Goal: Information Seeking & Learning: Learn about a topic

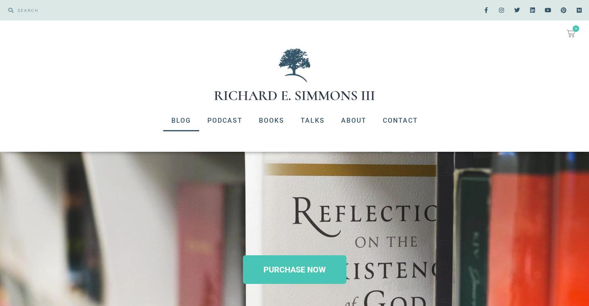
click at [178, 119] on link "Blog" at bounding box center [181, 120] width 36 height 21
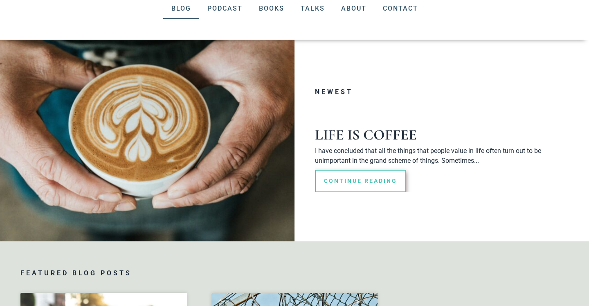
scroll to position [112, 0]
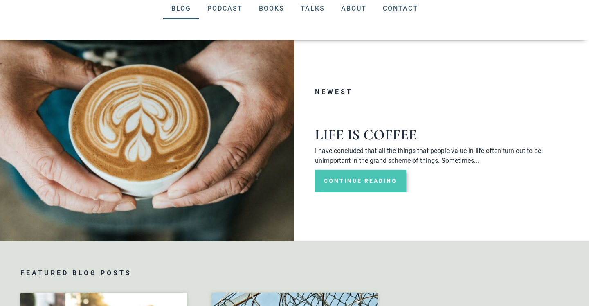
click at [371, 183] on link "Continue Reading" at bounding box center [360, 181] width 91 height 22
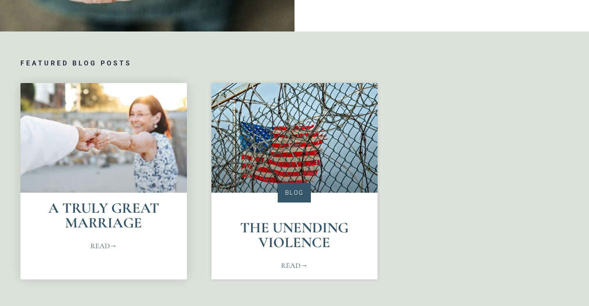
scroll to position [325, 0]
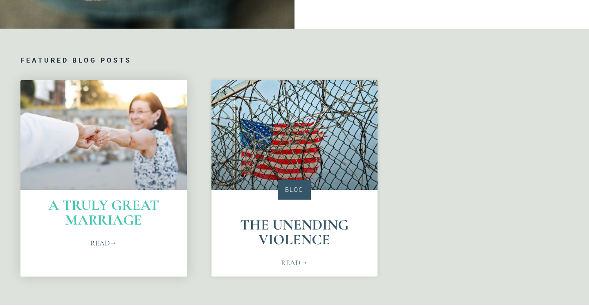
click at [101, 220] on link "A Truly Great Marriage" at bounding box center [103, 212] width 111 height 32
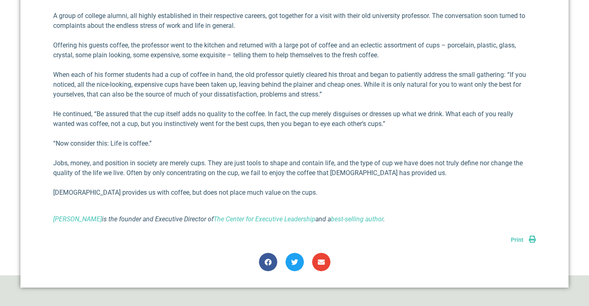
scroll to position [375, 0]
